Goal: Task Accomplishment & Management: Manage account settings

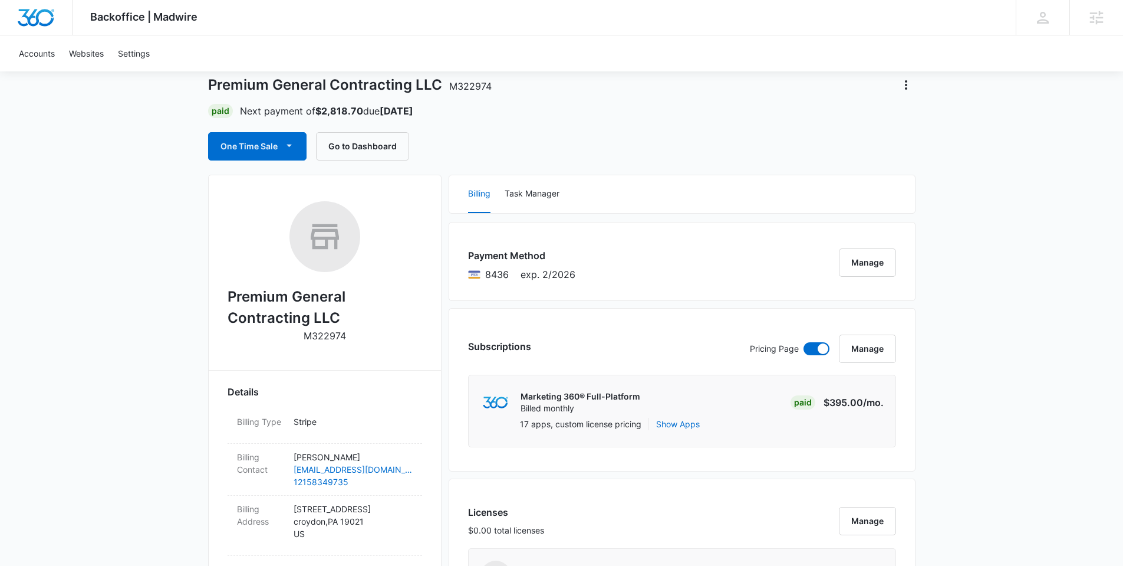
scroll to position [4, 0]
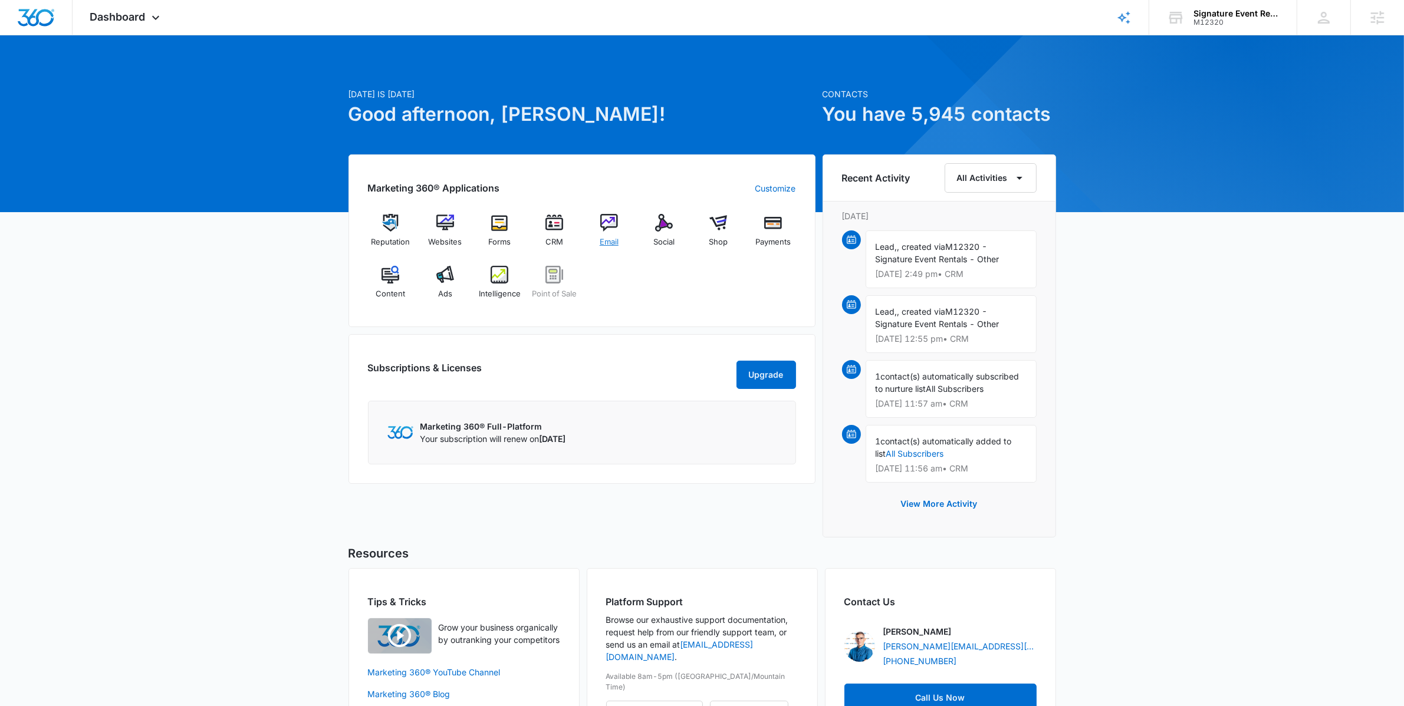
click at [610, 219] on img at bounding box center [609, 223] width 18 height 18
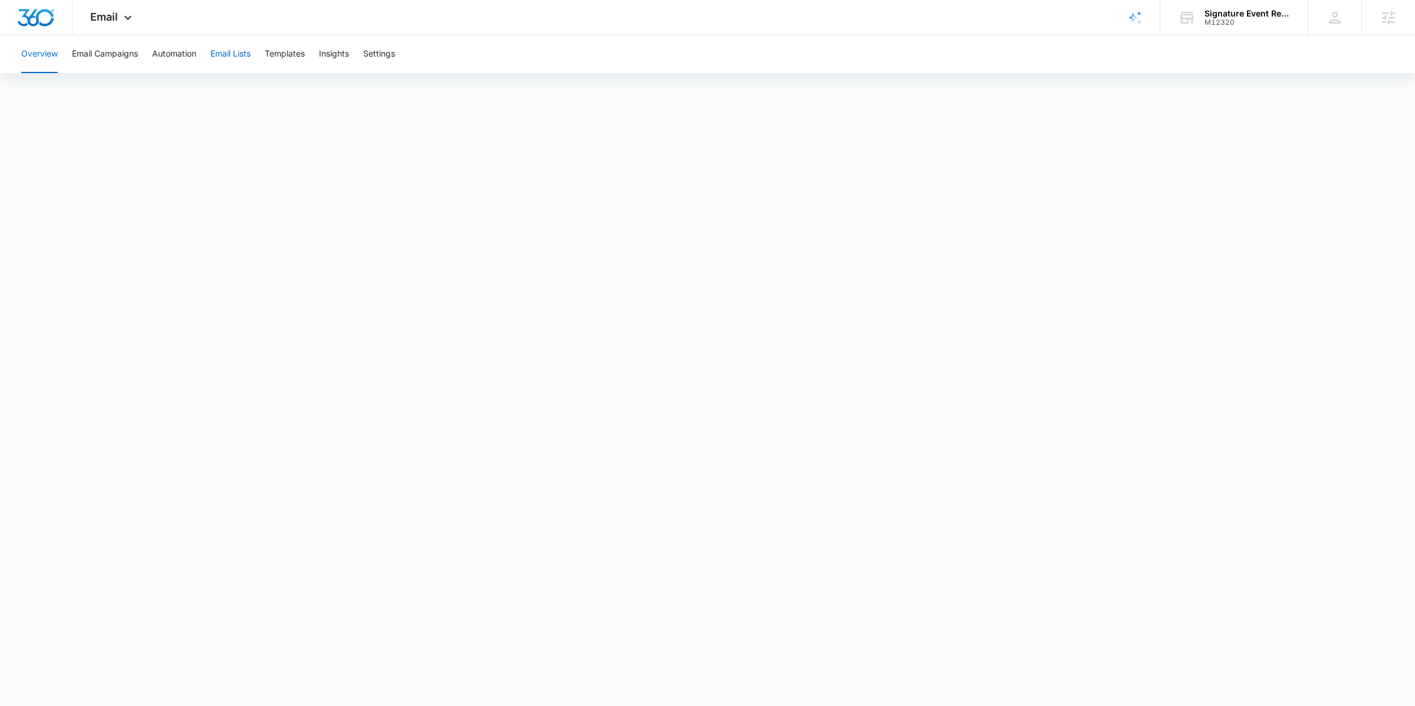
click at [239, 51] on button "Email Lists" at bounding box center [231, 54] width 40 height 38
